Goal: Task Accomplishment & Management: Manage account settings

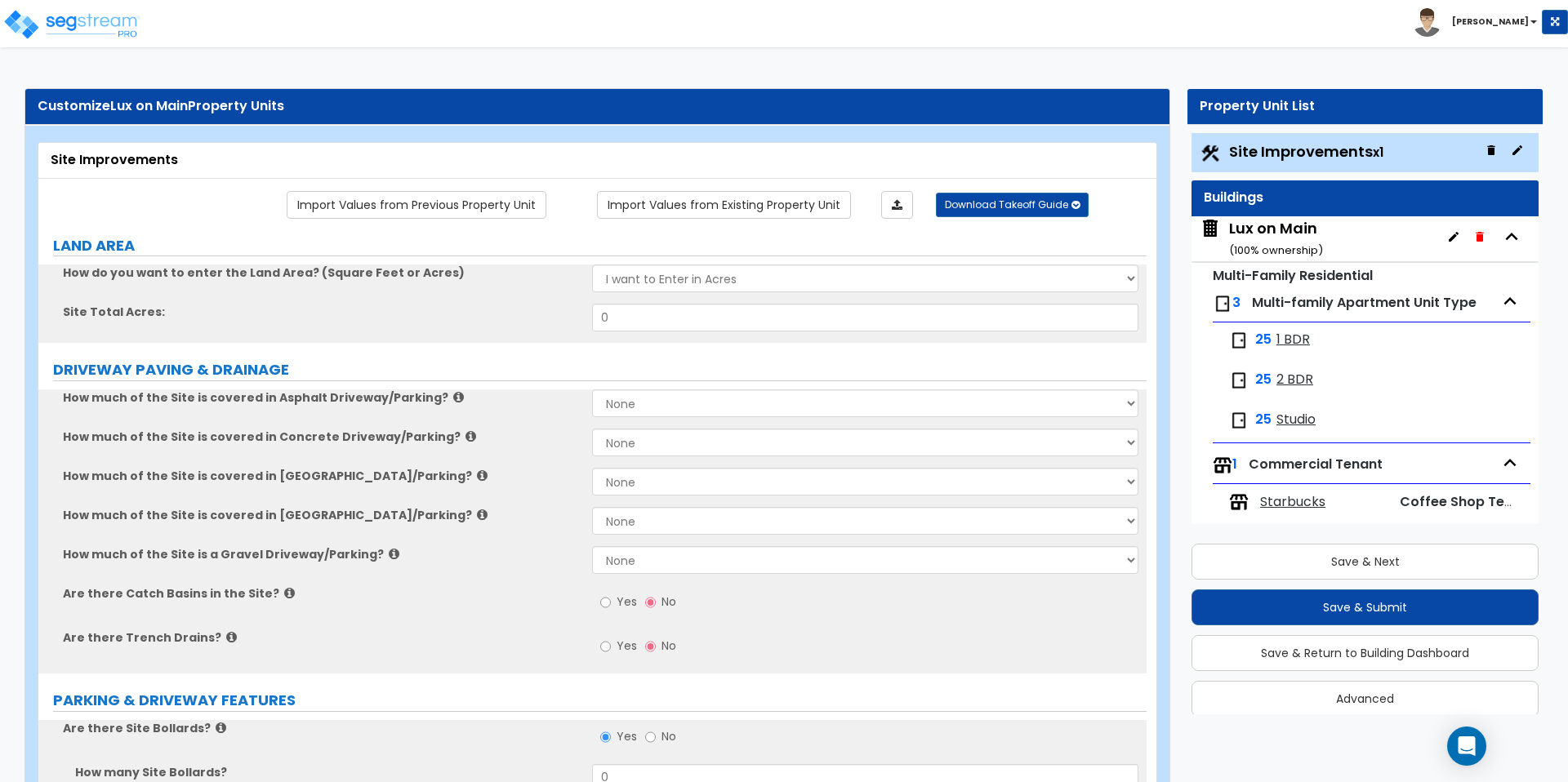
scroll to position [18, 0]
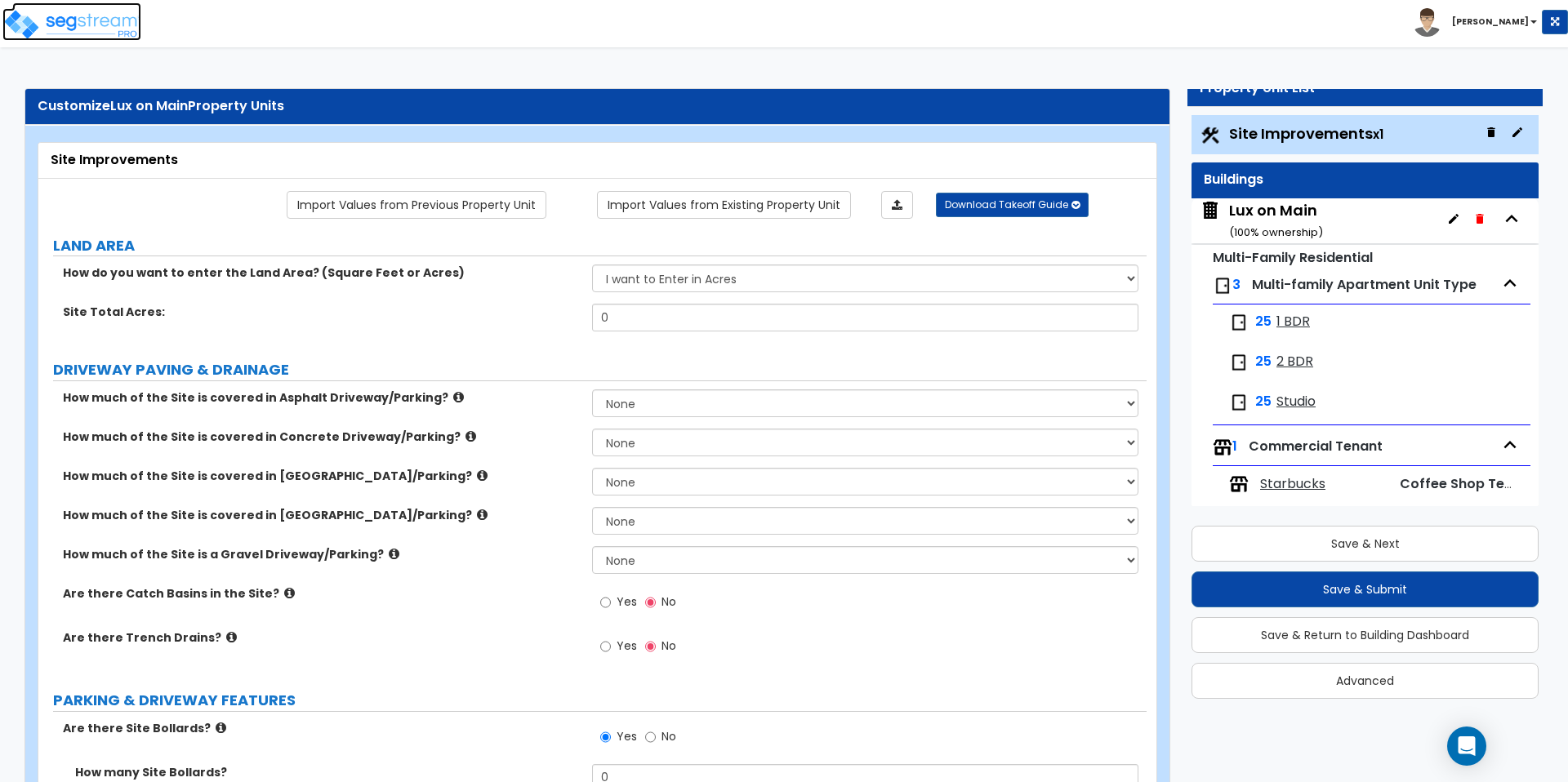
click at [108, 17] on img at bounding box center [72, 23] width 139 height 32
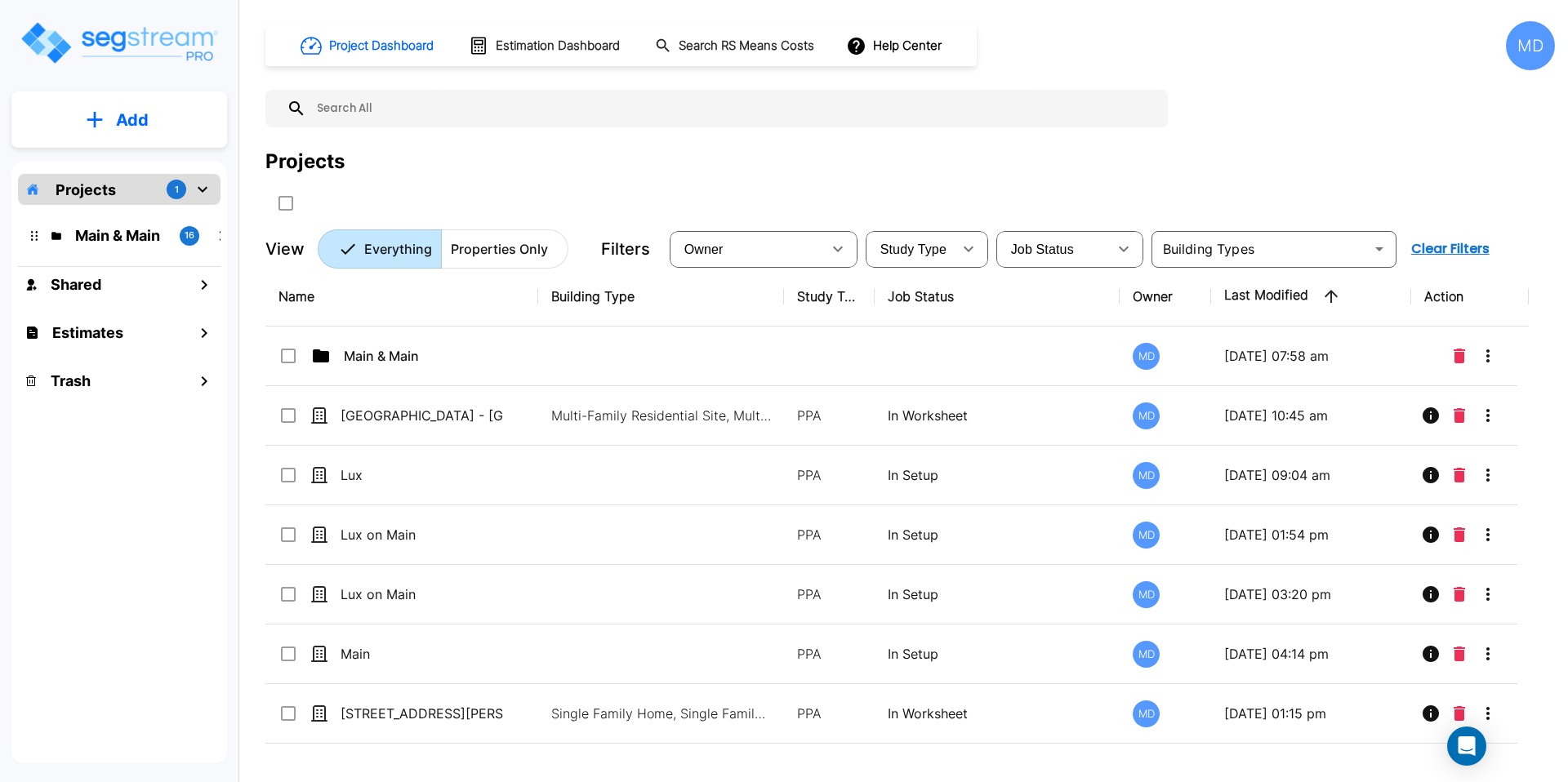
click at [1529, 48] on div "MD" at bounding box center [1530, 46] width 49 height 49
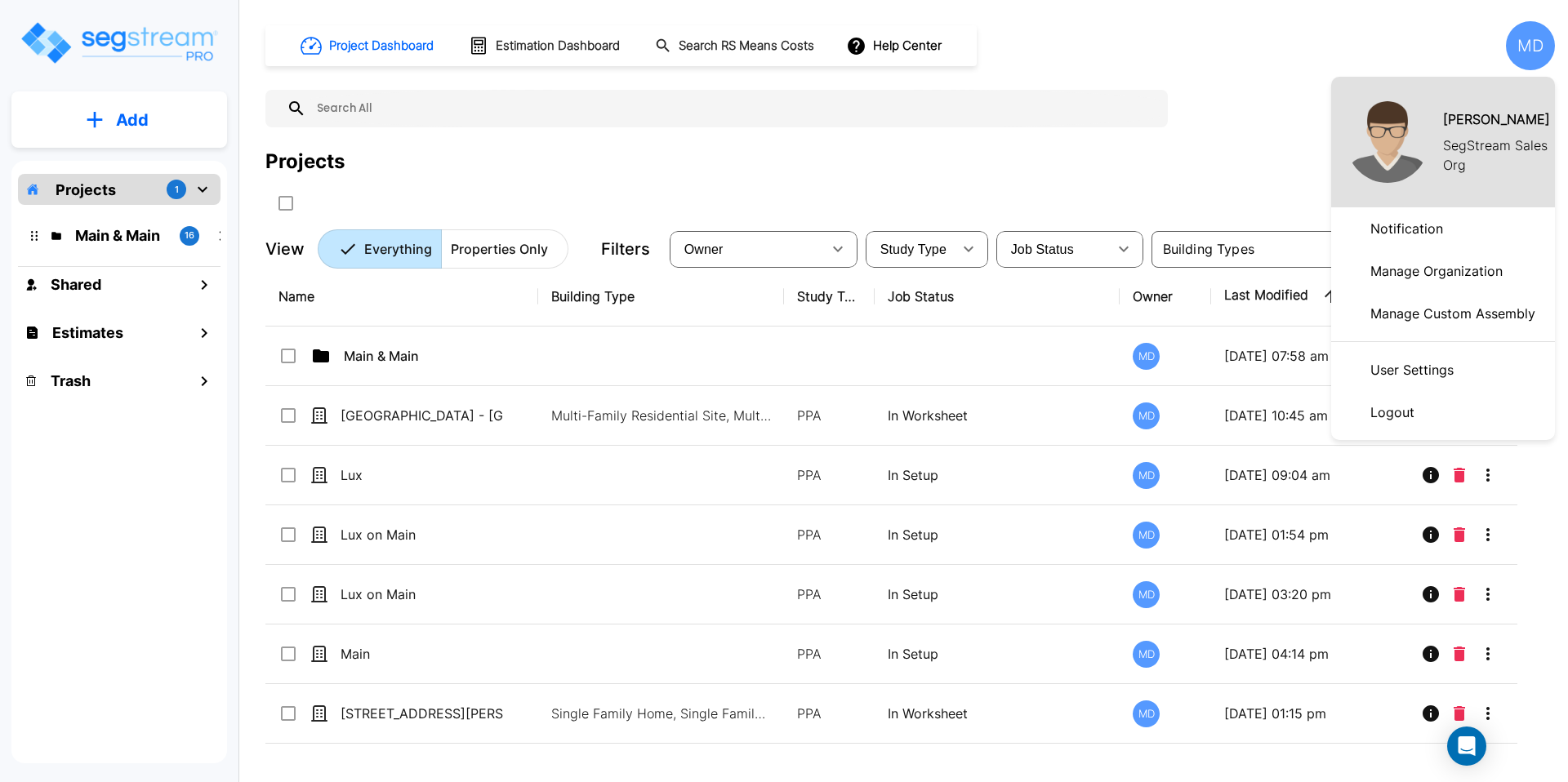
click at [1403, 272] on p "Manage Organization" at bounding box center [1436, 270] width 145 height 32
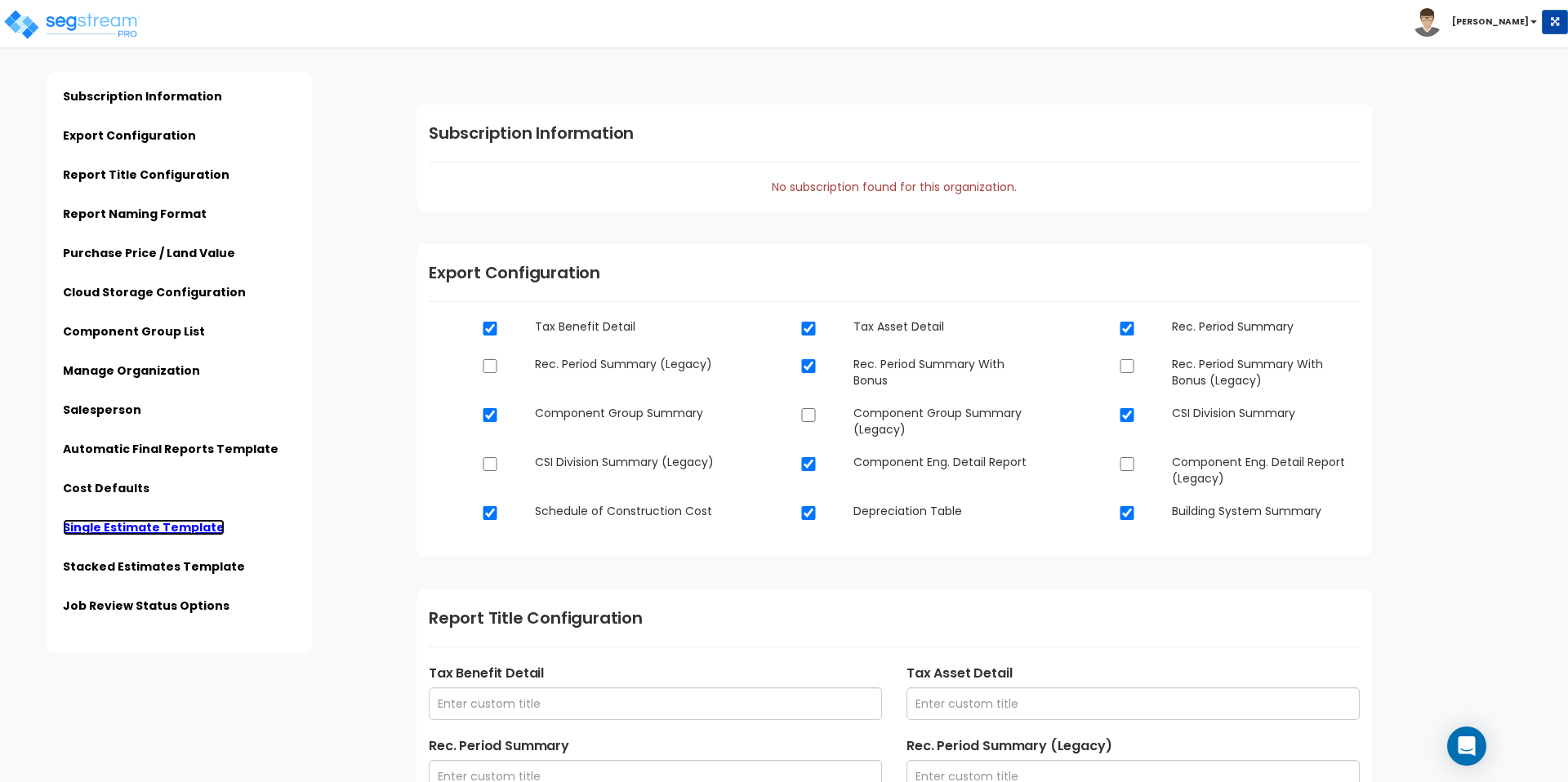
click at [111, 534] on link "Single Estimate Template" at bounding box center [144, 527] width 162 height 17
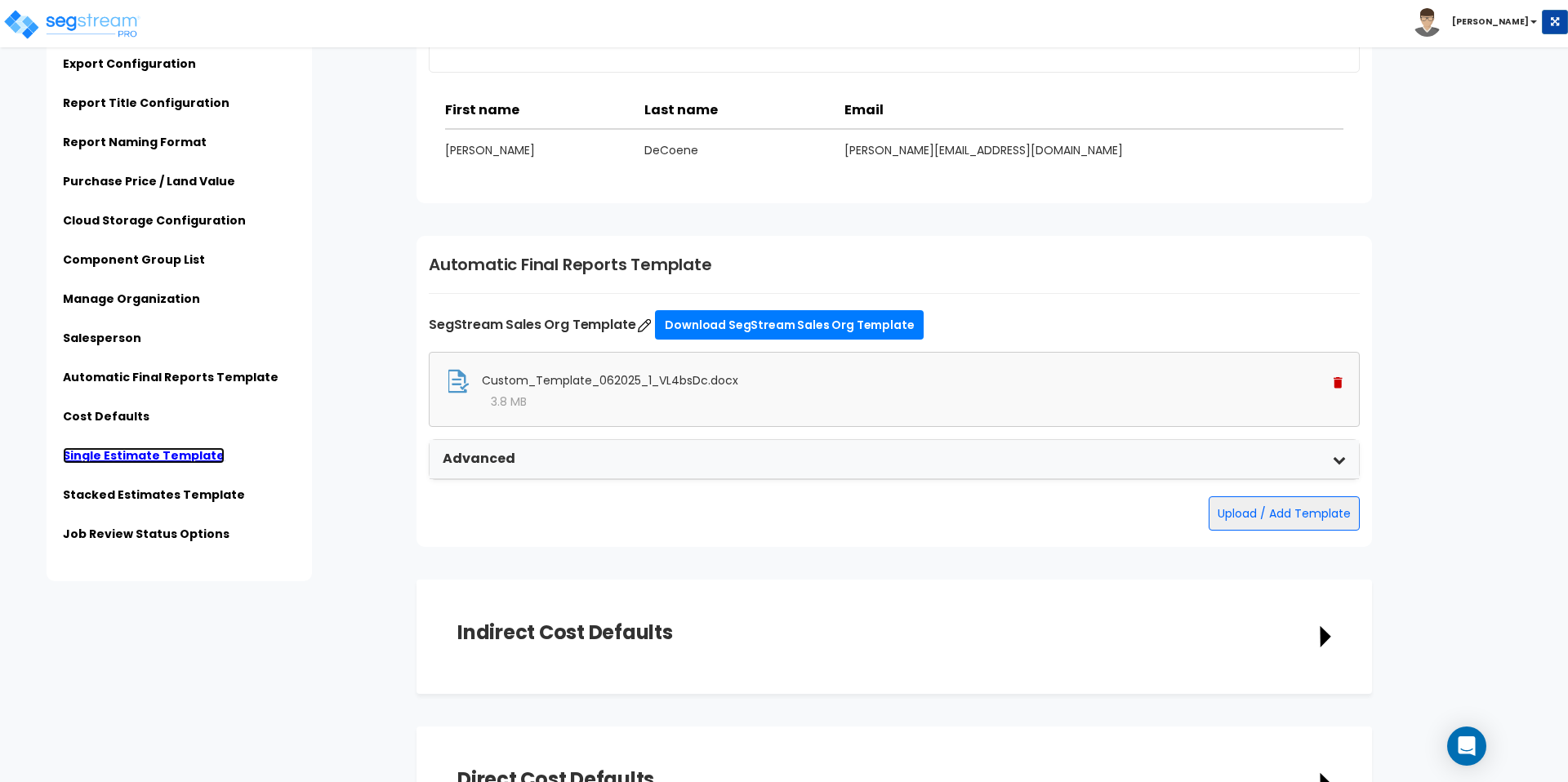
scroll to position [3625, 0]
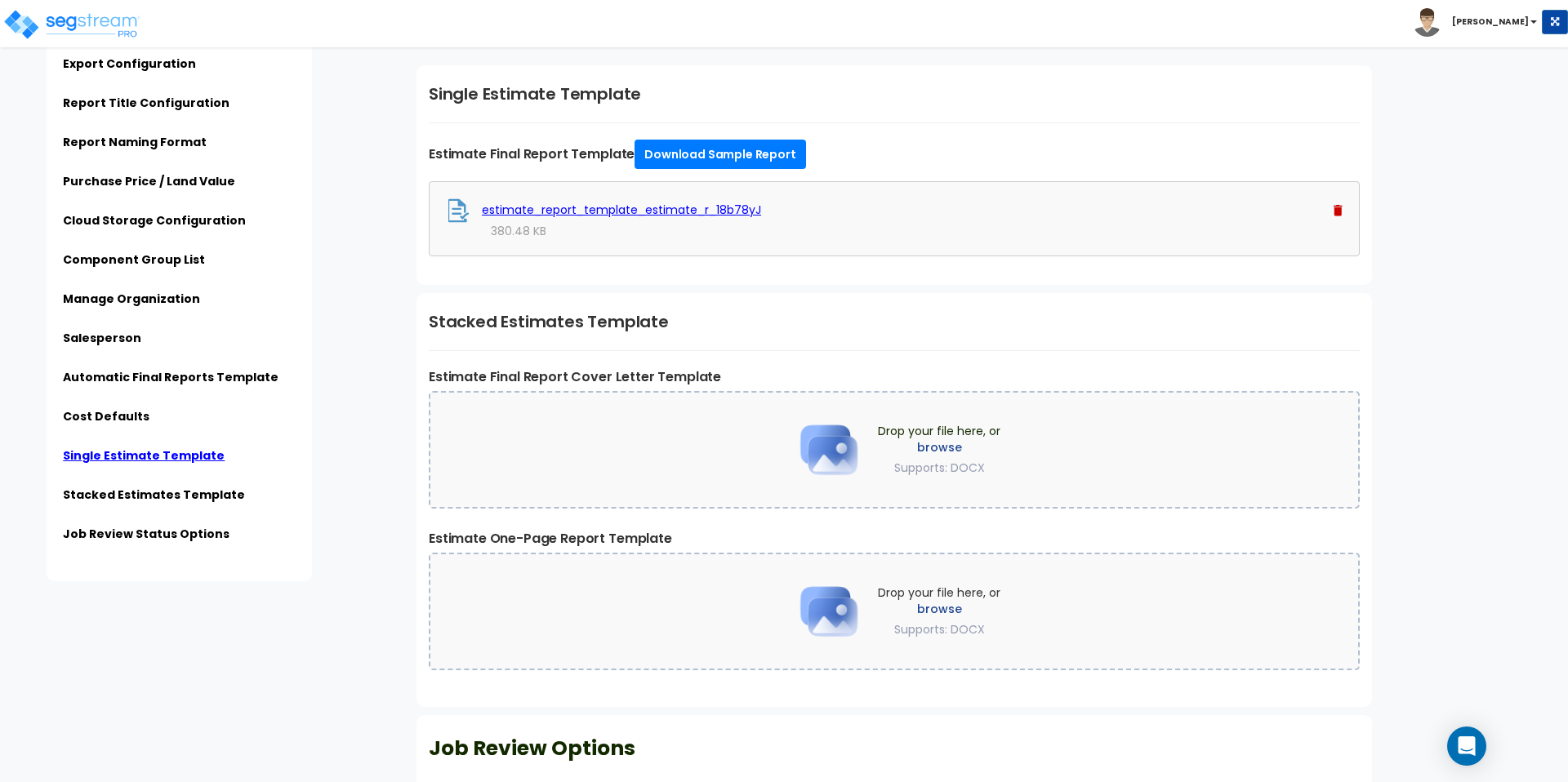
click at [600, 222] on div "estimate_report_template_estimate_r_18b78yJ" at bounding box center [894, 210] width 896 height 24
click at [600, 205] on link "estimate_report_template_estimate_r_18b78yJ" at bounding box center [621, 210] width 279 height 17
click at [80, 29] on img at bounding box center [72, 23] width 139 height 32
